Goal: Transaction & Acquisition: Obtain resource

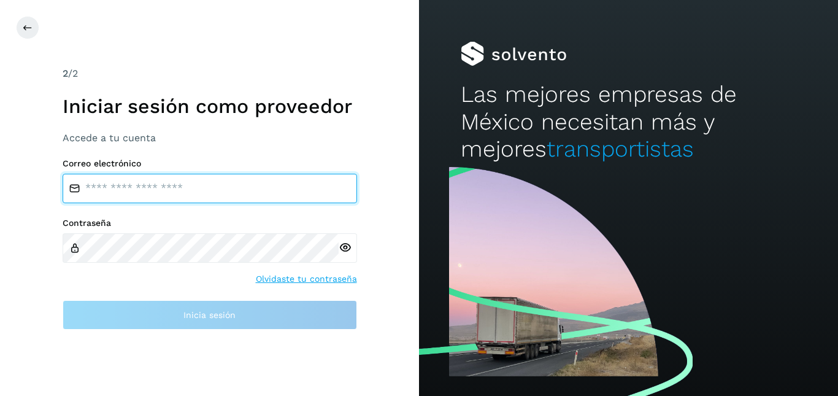
click at [153, 196] on input "email" at bounding box center [210, 188] width 294 height 29
type input "**********"
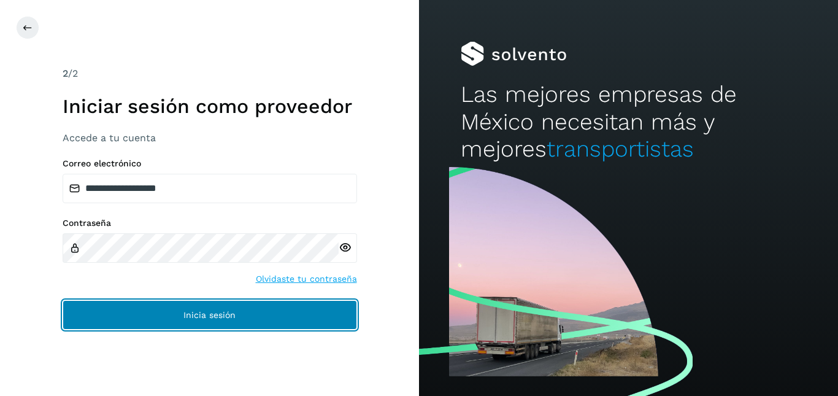
click at [182, 312] on button "Inicia sesión" at bounding box center [210, 314] width 294 height 29
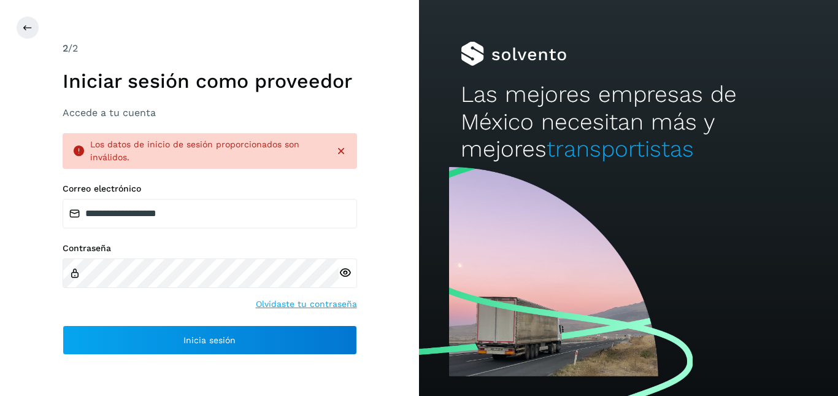
click at [344, 269] on icon at bounding box center [345, 272] width 13 height 13
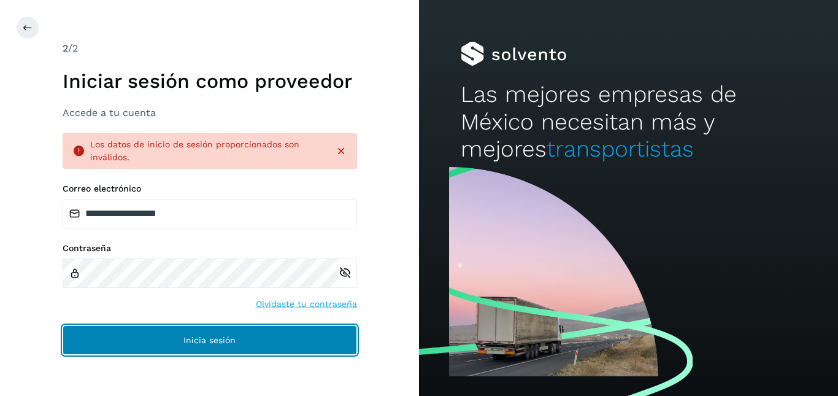
click at [165, 329] on button "Inicia sesión" at bounding box center [210, 339] width 294 height 29
click at [269, 335] on button "Inicia sesión" at bounding box center [210, 339] width 294 height 29
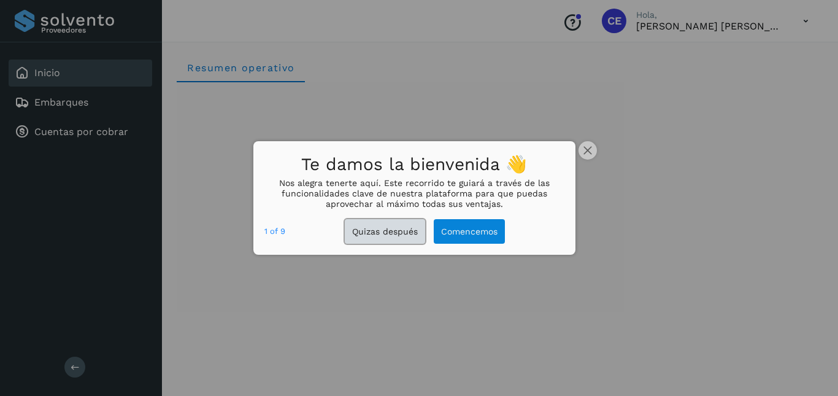
click at [418, 225] on button "Quizas después" at bounding box center [385, 231] width 80 height 25
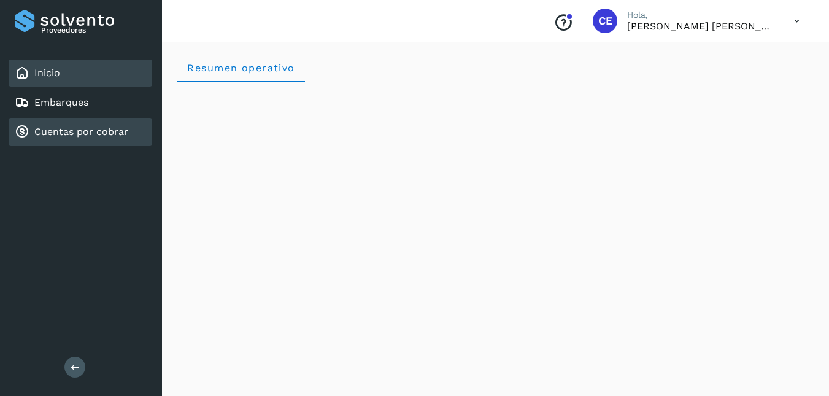
click at [55, 135] on link "Cuentas por cobrar" at bounding box center [81, 132] width 94 height 12
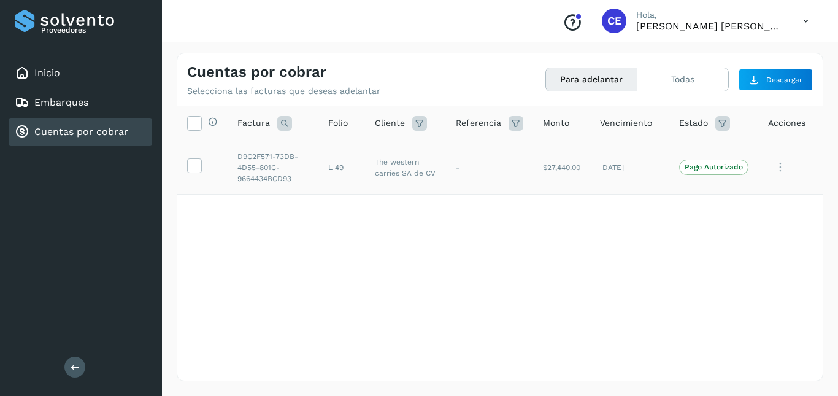
click at [353, 161] on td "L 49" at bounding box center [341, 166] width 47 height 53
click at [196, 164] on icon at bounding box center [194, 164] width 13 height 13
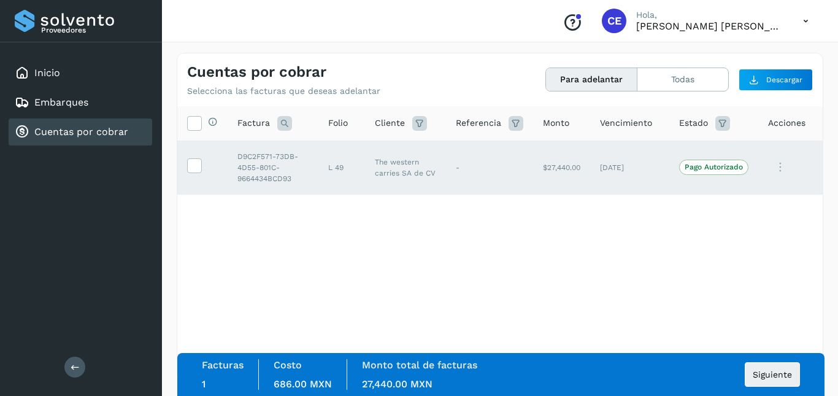
click at [786, 167] on icon at bounding box center [780, 167] width 25 height 25
click at [786, 167] on div at bounding box center [419, 198] width 838 height 396
click at [780, 373] on span "Siguiente" at bounding box center [772, 374] width 39 height 9
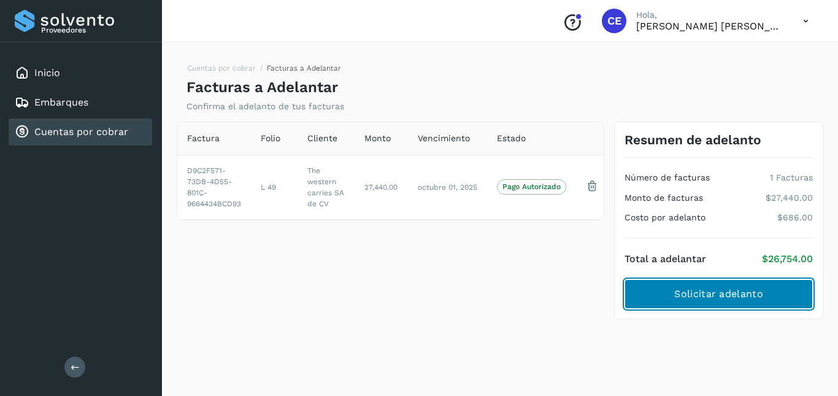
click at [673, 299] on button "Solicitar adelanto" at bounding box center [718, 293] width 188 height 29
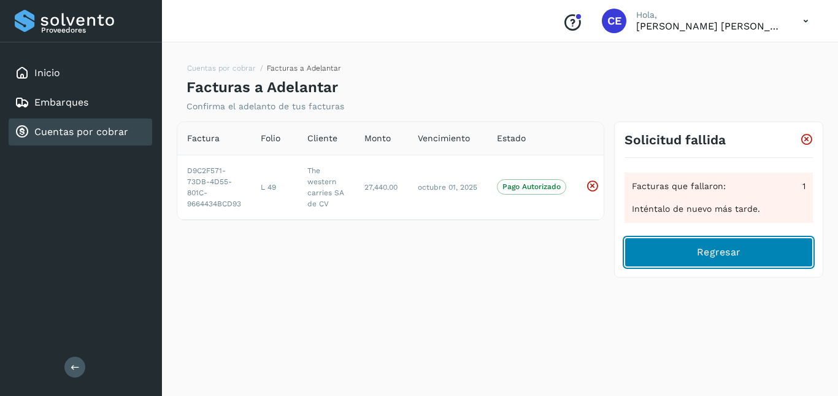
click at [713, 255] on span "Regresar" at bounding box center [719, 251] width 44 height 13
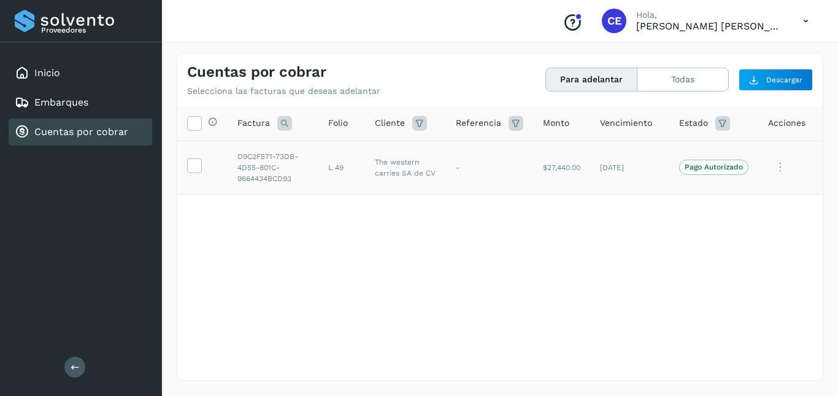
click at [707, 167] on p "Pago Autorizado" at bounding box center [713, 167] width 58 height 9
click at [193, 161] on icon at bounding box center [194, 164] width 13 height 13
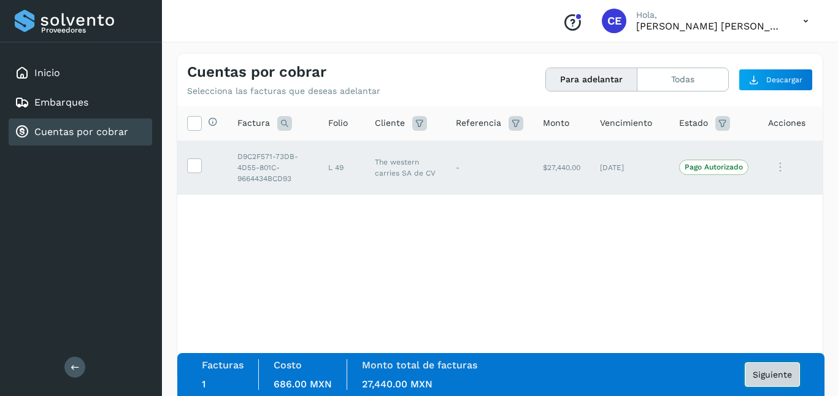
click at [762, 376] on span "Siguiente" at bounding box center [772, 374] width 39 height 9
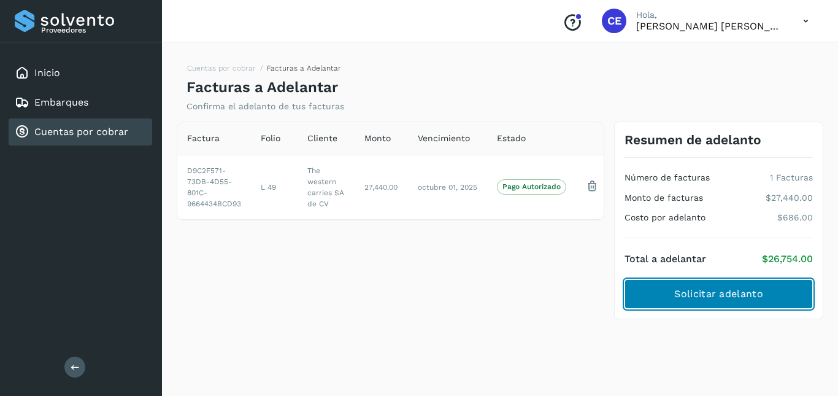
click at [765, 294] on button "Solicitar adelanto" at bounding box center [718, 293] width 188 height 29
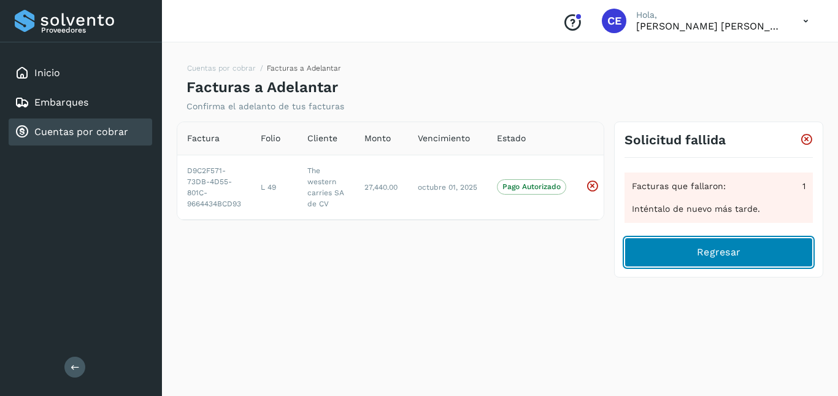
click at [740, 257] on span "Regresar" at bounding box center [719, 251] width 44 height 13
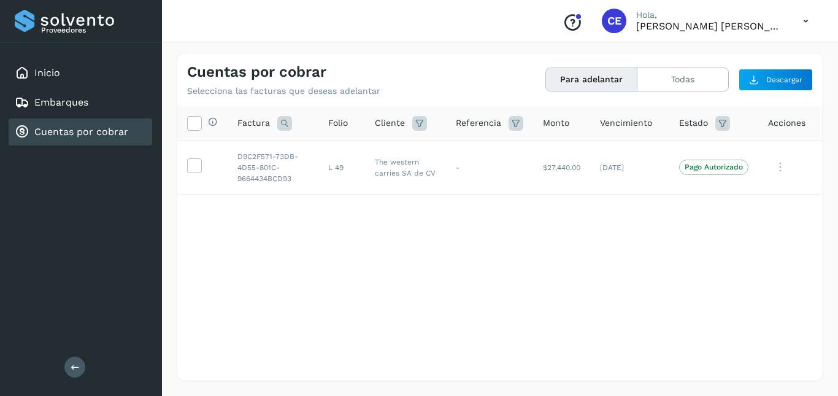
click at [93, 124] on div "Cuentas por cobrar" at bounding box center [71, 131] width 113 height 15
click at [697, 77] on button "Todas" at bounding box center [682, 79] width 91 height 23
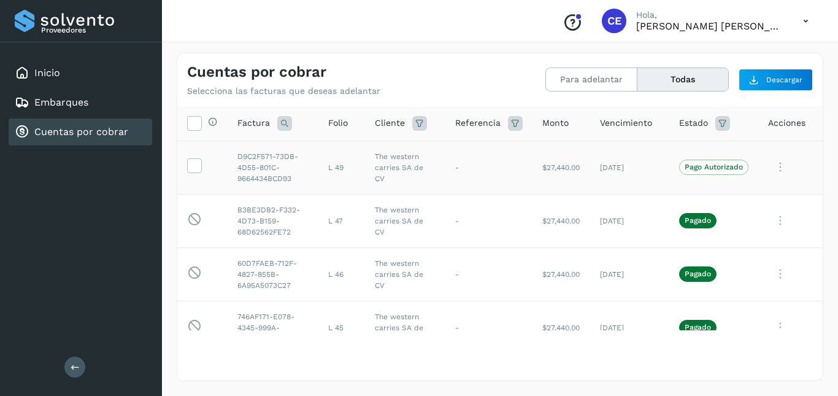
click at [202, 168] on td at bounding box center [202, 166] width 50 height 53
click at [197, 164] on icon at bounding box center [194, 164] width 13 height 13
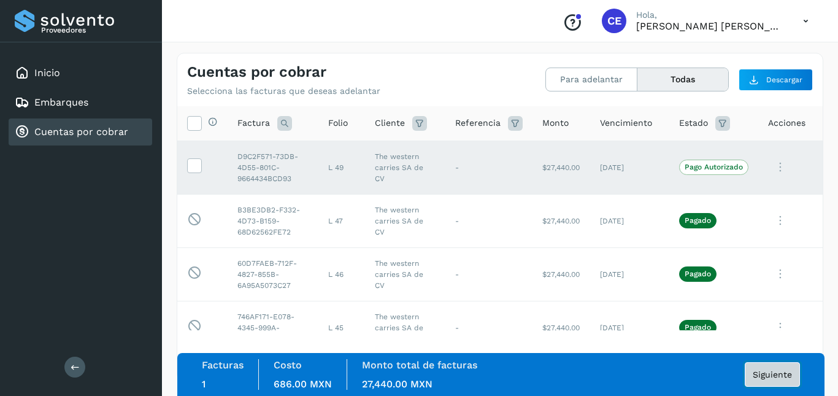
click at [766, 370] on span "Siguiente" at bounding box center [772, 374] width 39 height 9
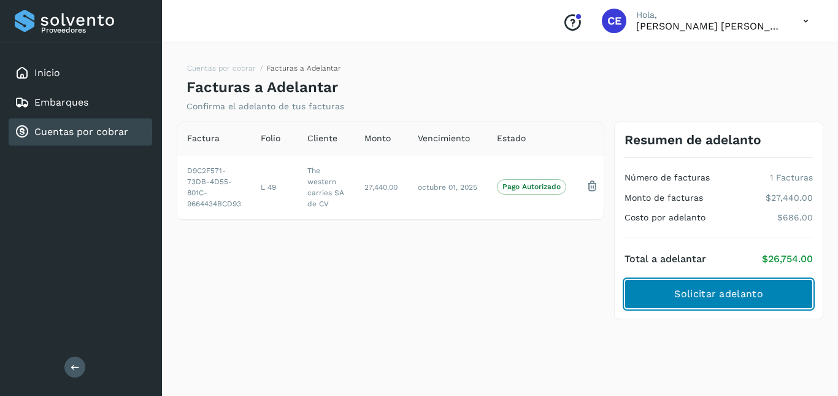
click at [769, 286] on button "Solicitar adelanto" at bounding box center [718, 293] width 188 height 29
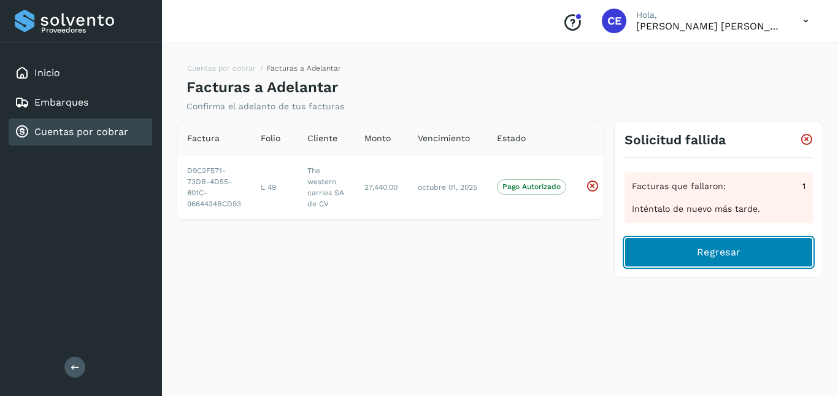
click at [711, 251] on span "Regresar" at bounding box center [719, 251] width 44 height 13
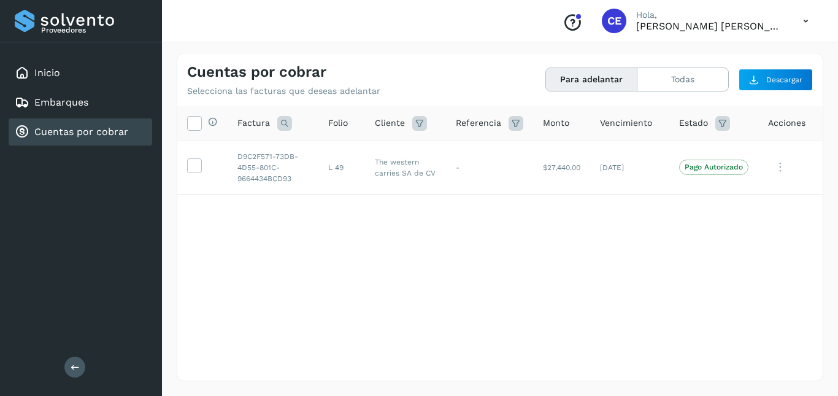
click at [807, 15] on icon at bounding box center [805, 21] width 25 height 25
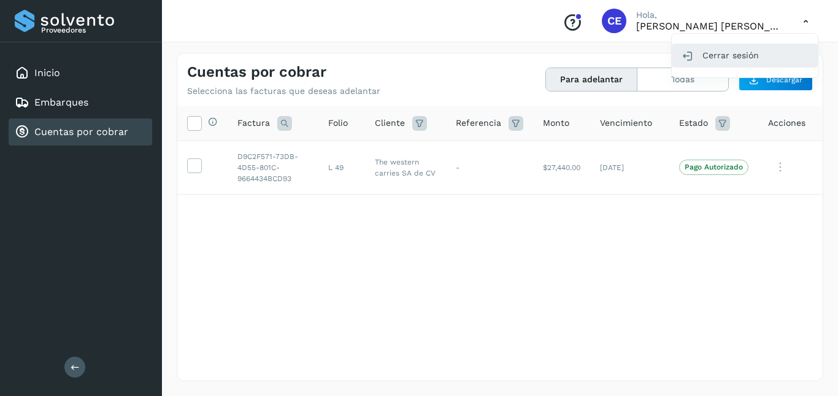
click at [721, 61] on div "Cerrar sesión" at bounding box center [745, 55] width 146 height 23
